Goal: Task Accomplishment & Management: Manage account settings

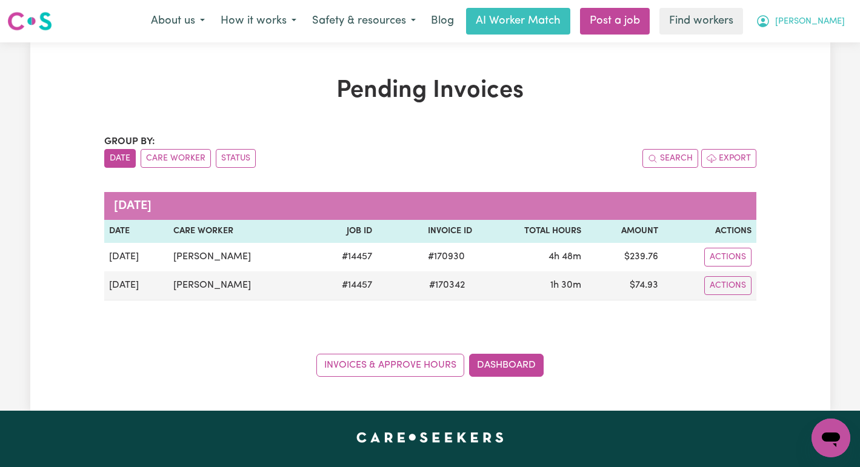
click at [828, 15] on span "[PERSON_NAME]" at bounding box center [810, 21] width 70 height 13
click at [810, 72] on link "Logout" at bounding box center [805, 69] width 96 height 23
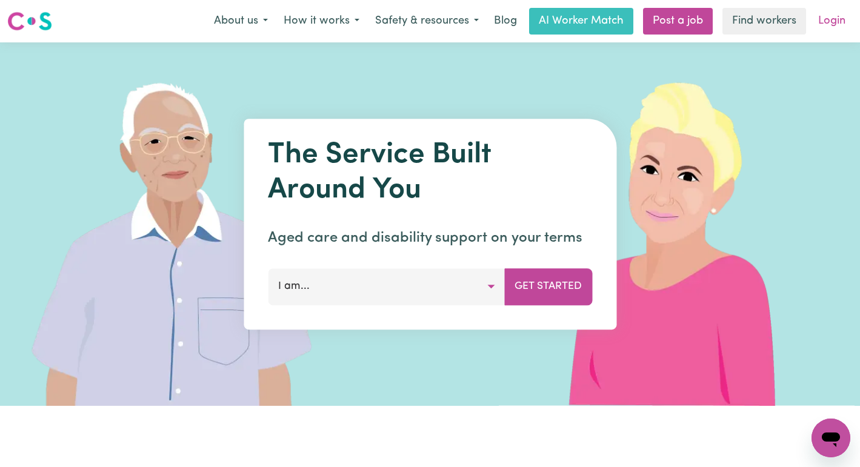
click at [840, 19] on link "Login" at bounding box center [832, 21] width 42 height 27
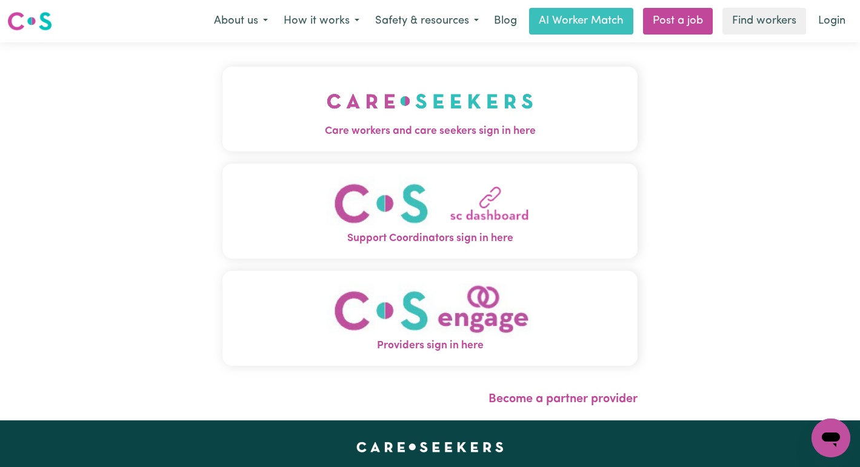
click at [361, 115] on img "Care workers and care seekers sign in here" at bounding box center [430, 101] width 207 height 45
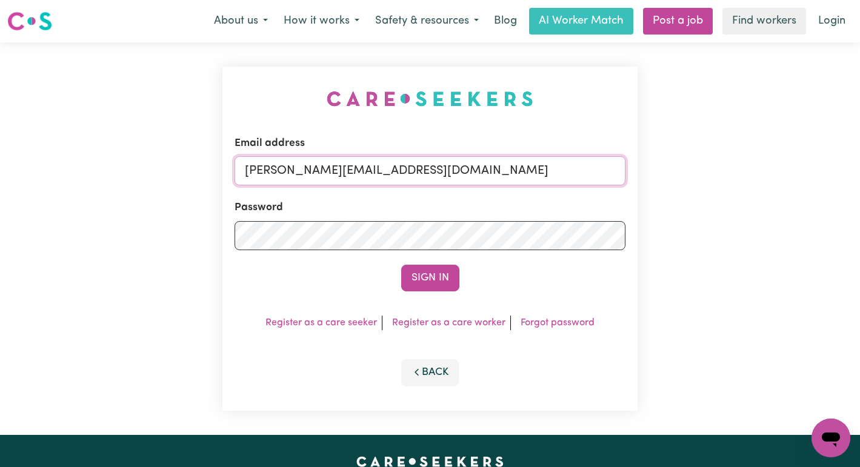
click at [552, 167] on input "annie@careseekers.com.au" at bounding box center [431, 170] width 392 height 29
drag, startPoint x: 521, startPoint y: 172, endPoint x: 308, endPoint y: 168, distance: 213.4
click at [308, 168] on input "superuser~AaronLynch@careseekers.com.au" at bounding box center [431, 170] width 392 height 29
type input "superuser~ClientCabooltureEHS@careseekers.com.au"
click at [401, 265] on button "Sign In" at bounding box center [430, 278] width 58 height 27
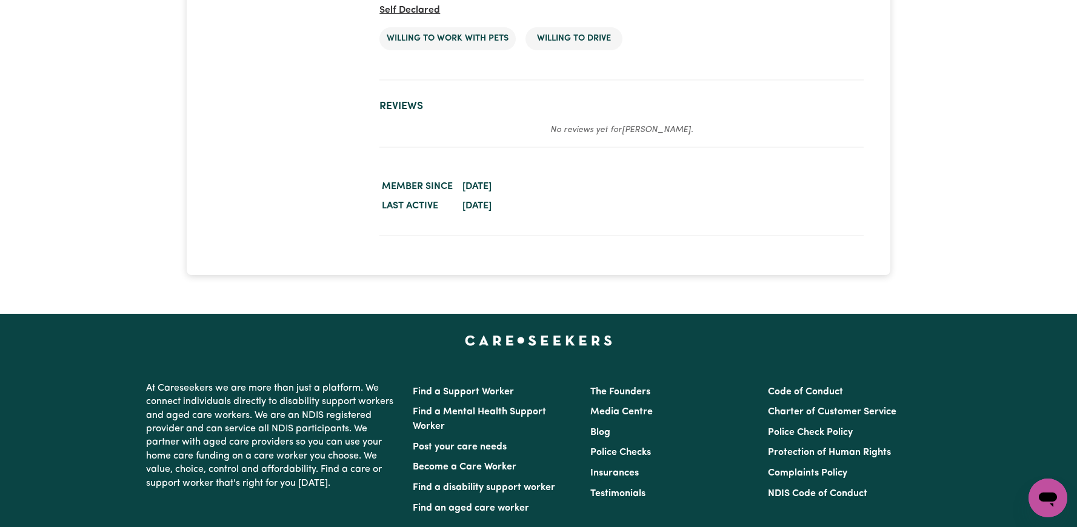
scroll to position [2347, 0]
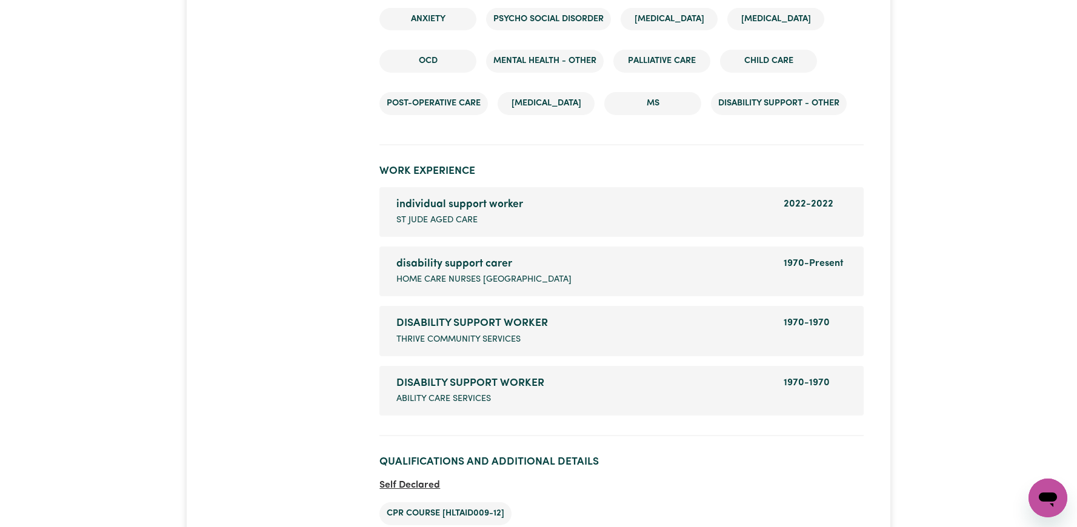
scroll to position [2413, 0]
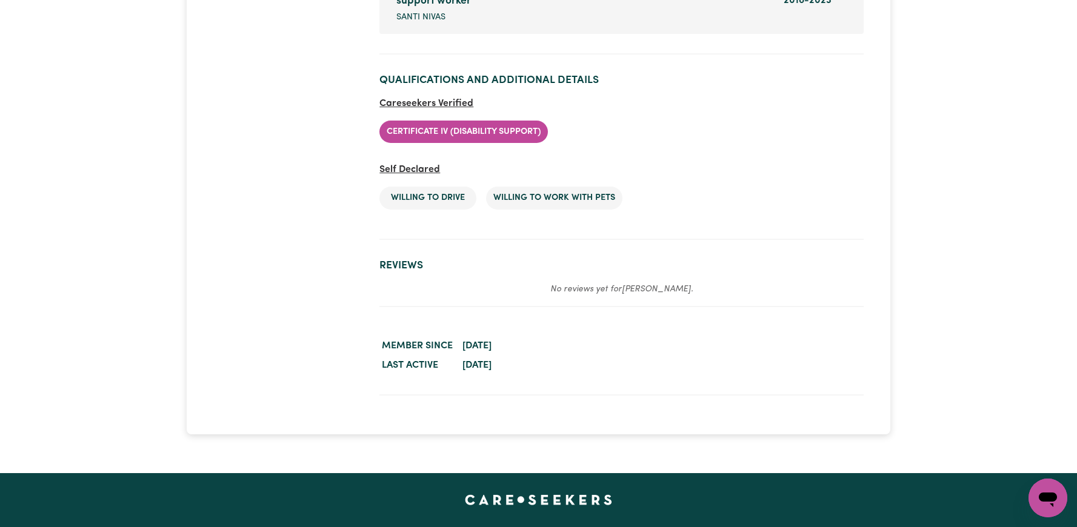
scroll to position [1847, 0]
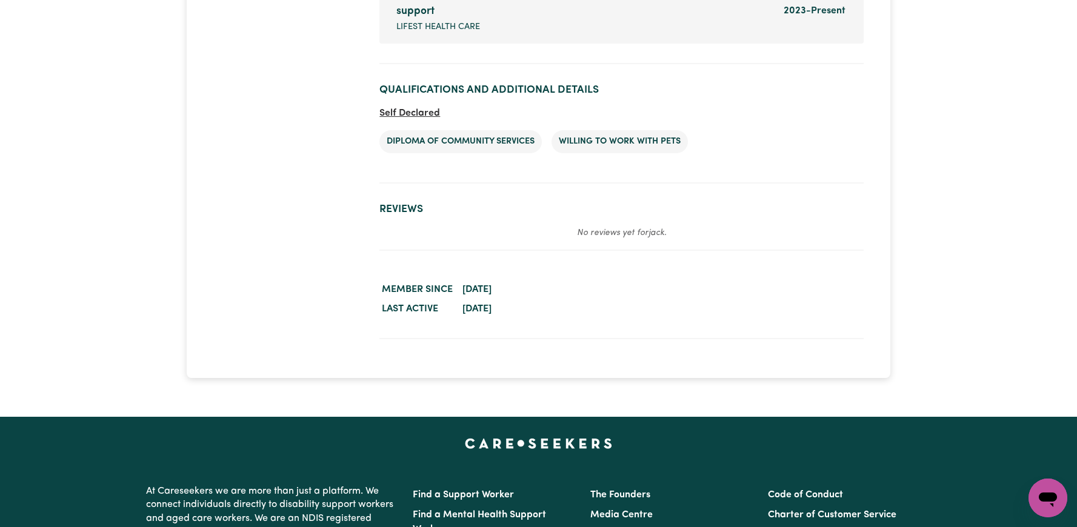
scroll to position [2136, 0]
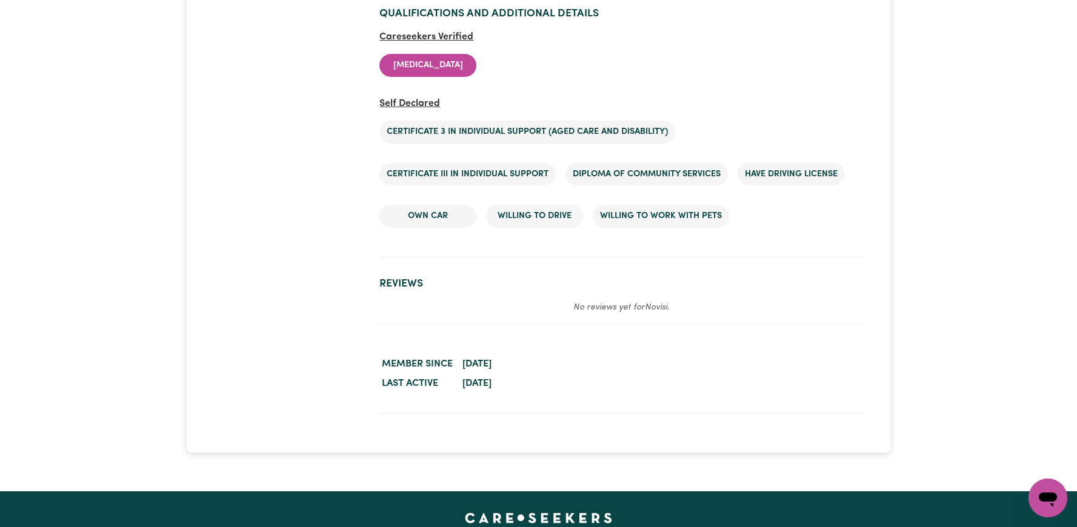
scroll to position [3571, 0]
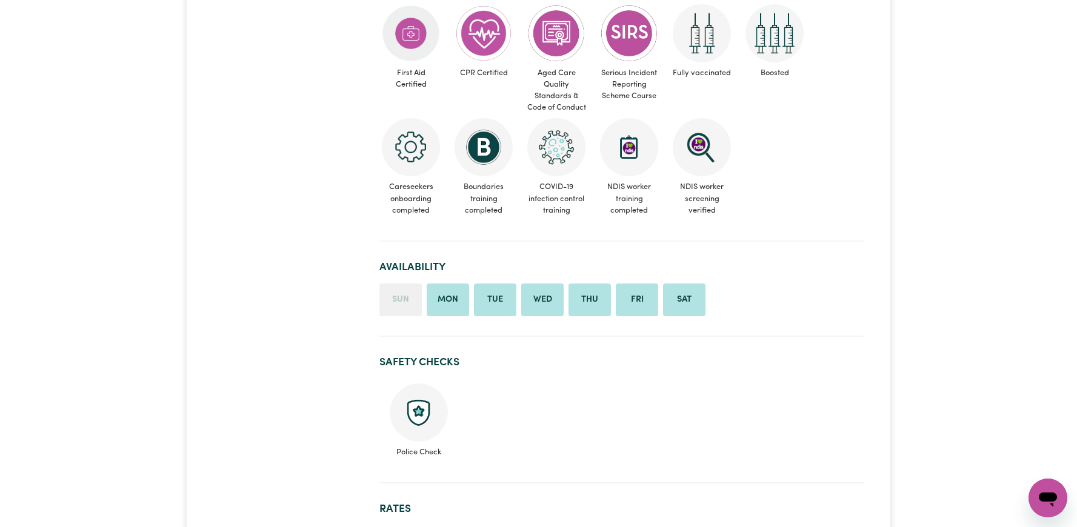
scroll to position [578, 0]
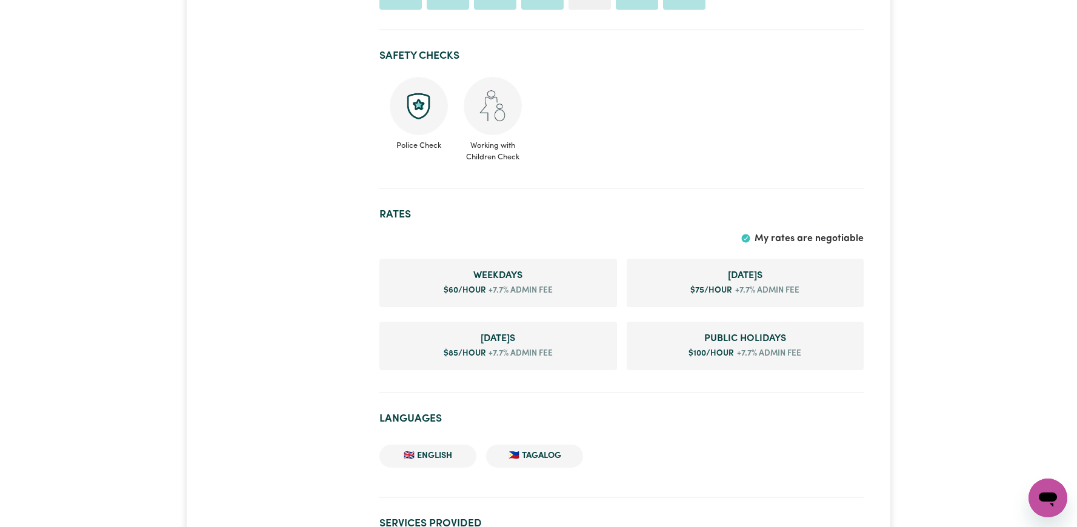
scroll to position [674, 0]
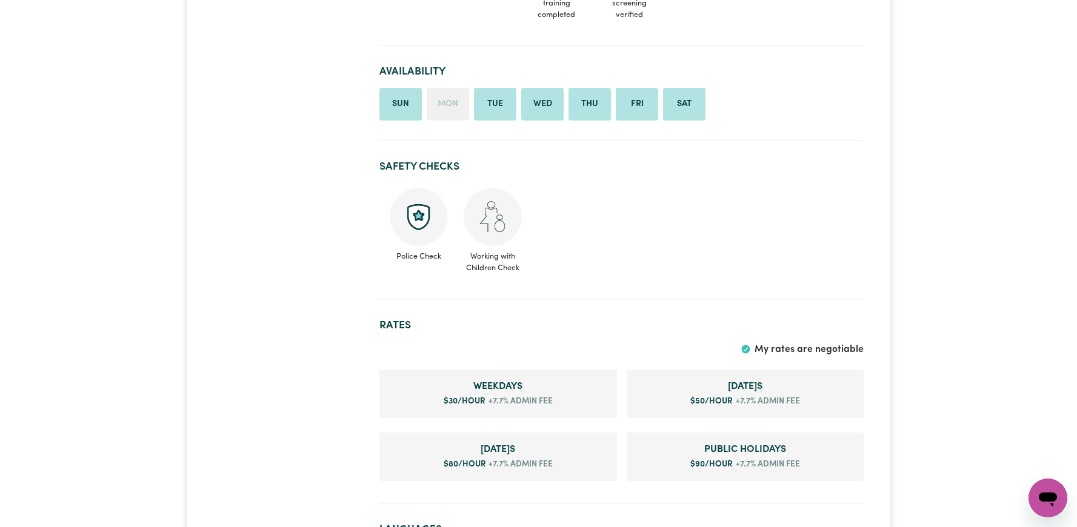
scroll to position [598, 0]
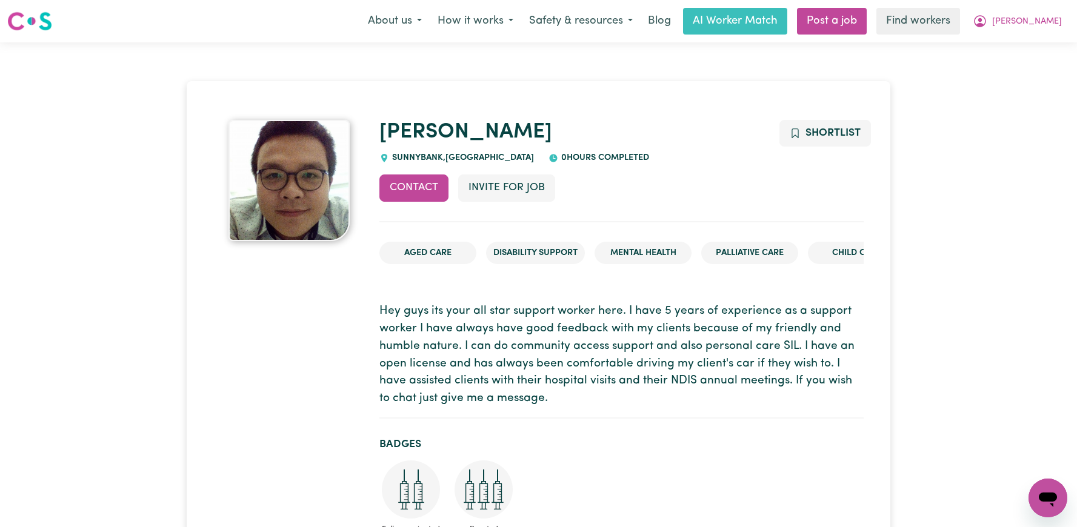
scroll to position [669, 0]
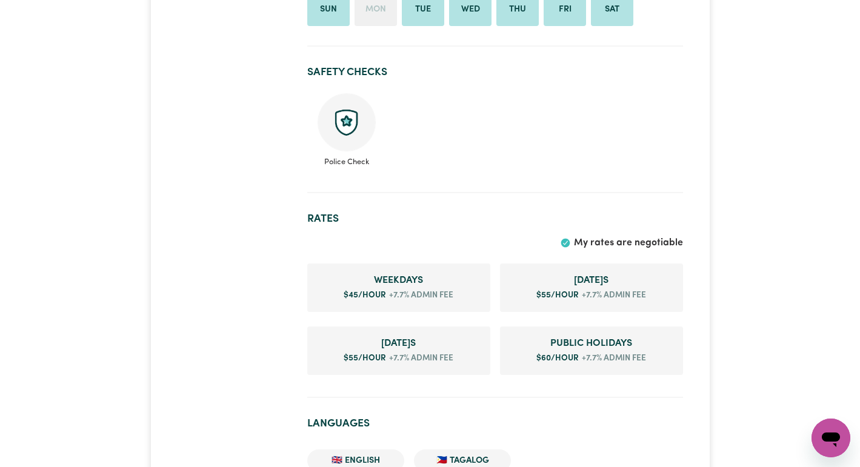
scroll to position [1018, 0]
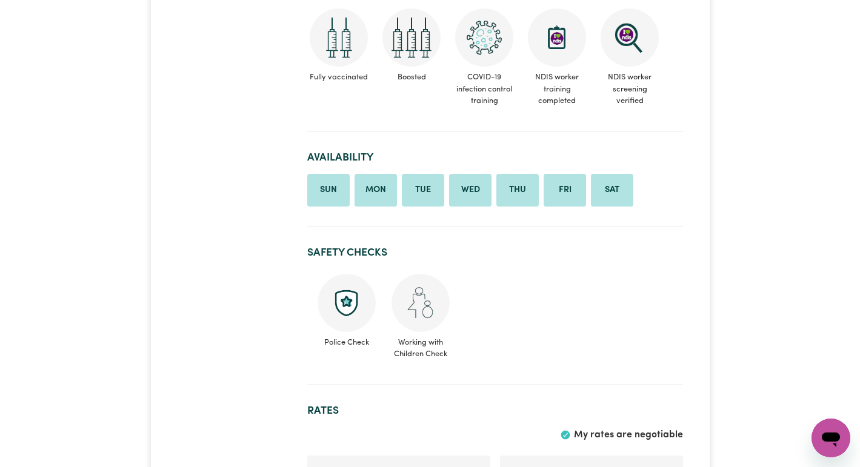
scroll to position [1381, 0]
